Goal: Find specific page/section: Find specific page/section

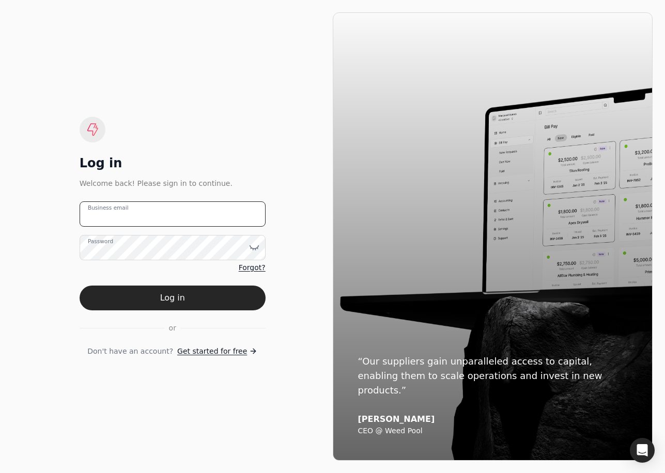
type email "[EMAIL_ADDRESS][DOMAIN_NAME]"
click at [170, 298] on button "Log in" at bounding box center [173, 298] width 186 height 25
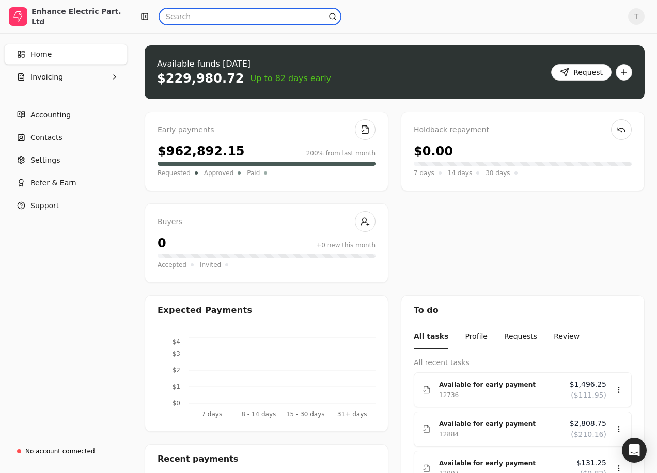
click at [202, 17] on input "text" at bounding box center [250, 16] width 182 height 17
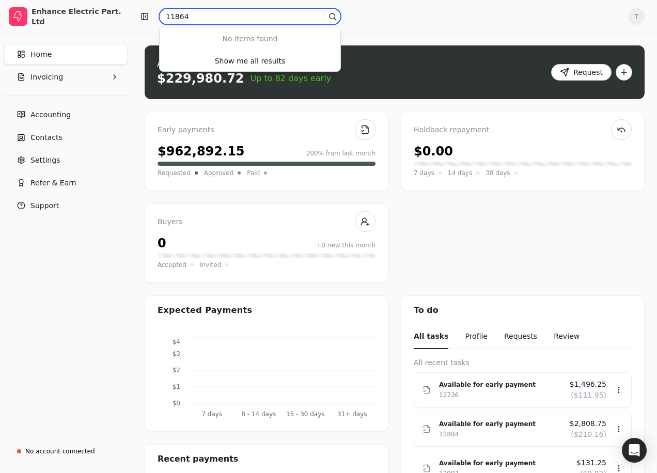
drag, startPoint x: 199, startPoint y: 18, endPoint x: 98, endPoint y: 38, distance: 103.3
click at [103, 19] on div "Enhance Electric Part. Ltd Home Invoicing Accounting Contacts Settings Refer & …" at bounding box center [328, 370] width 657 height 741
type input "12024"
click at [385, 27] on div "12024 T" at bounding box center [394, 16] width 525 height 33
